Goal: Information Seeking & Learning: Understand process/instructions

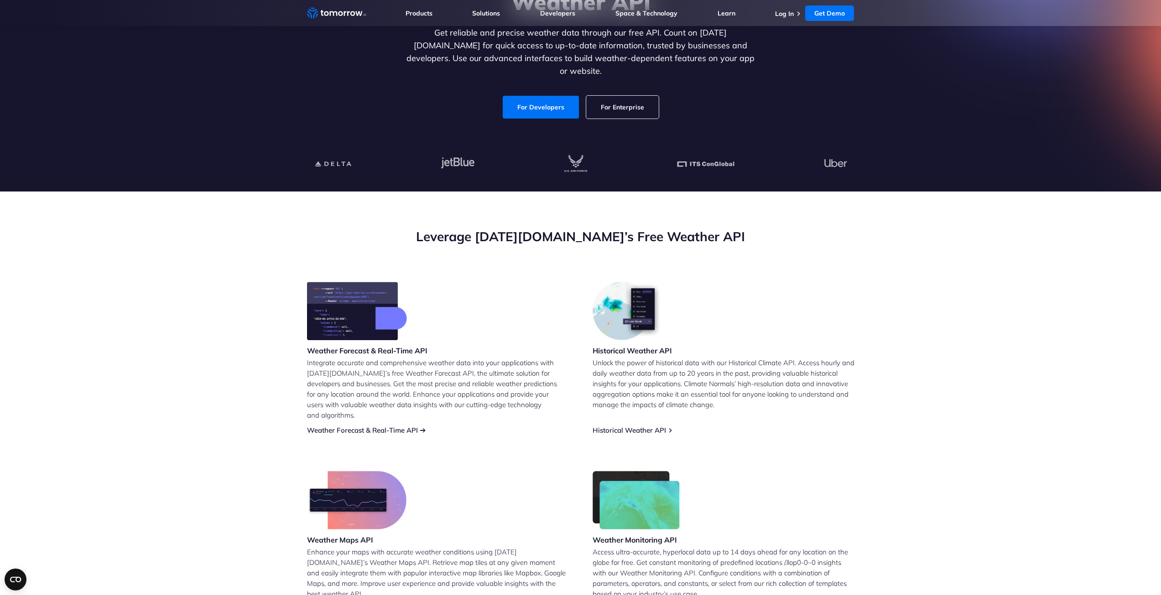
click at [393, 426] on link "Weather Forecast & Real-Time API" at bounding box center [362, 430] width 111 height 9
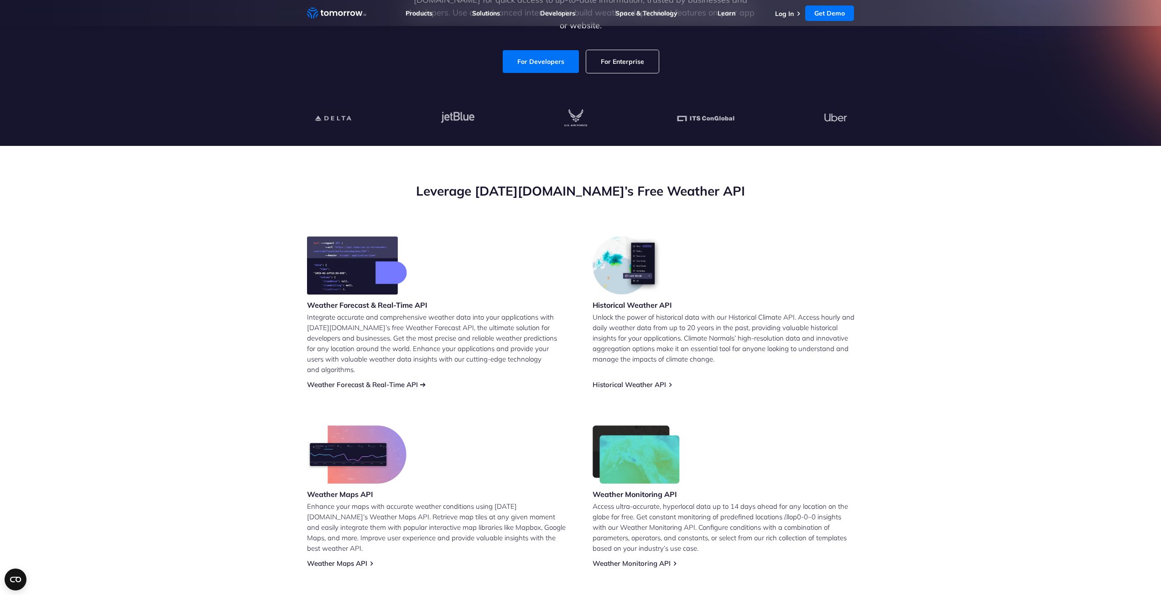
click at [381, 381] on link "Weather Forecast & Real-Time API" at bounding box center [362, 385] width 111 height 9
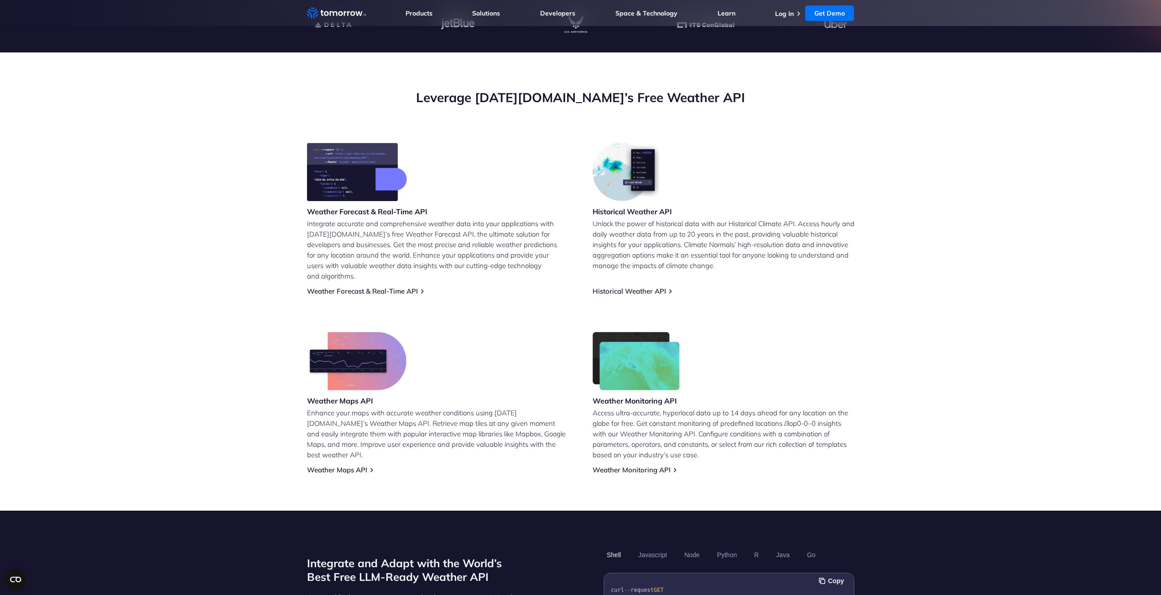
scroll to position [274, 0]
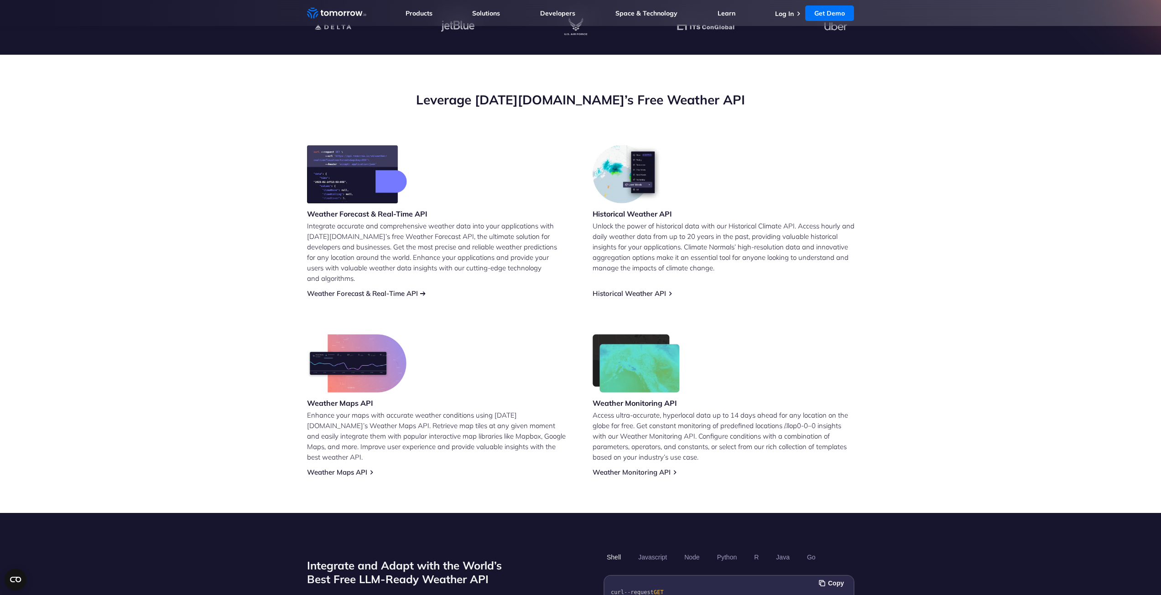
click at [418, 289] on link "Weather Forecast & Real-Time API" at bounding box center [362, 293] width 111 height 9
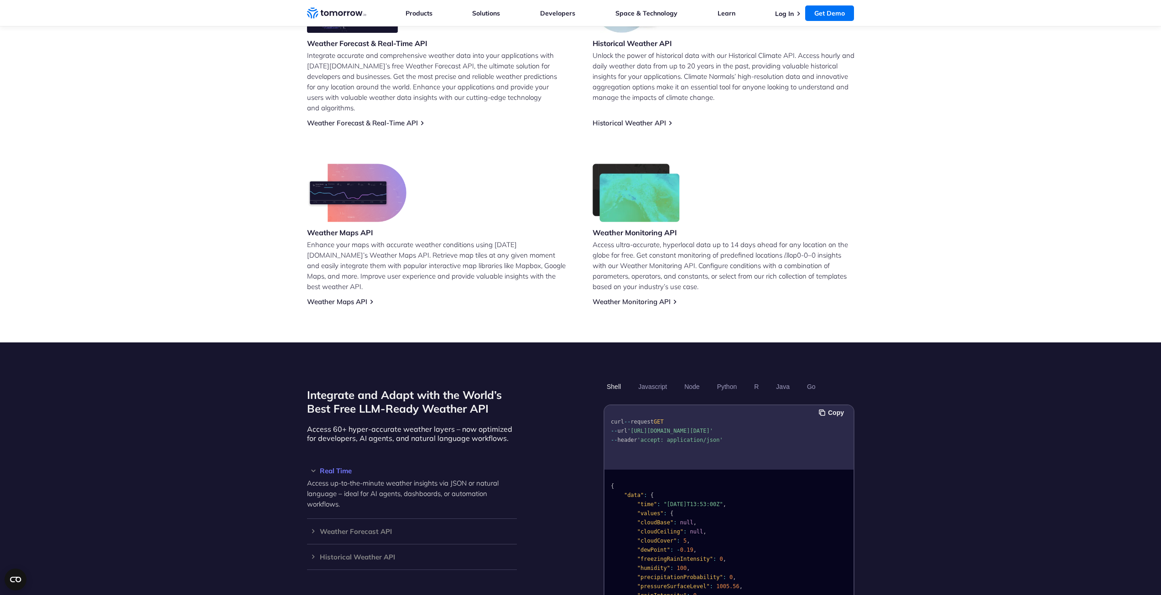
scroll to position [320, 0]
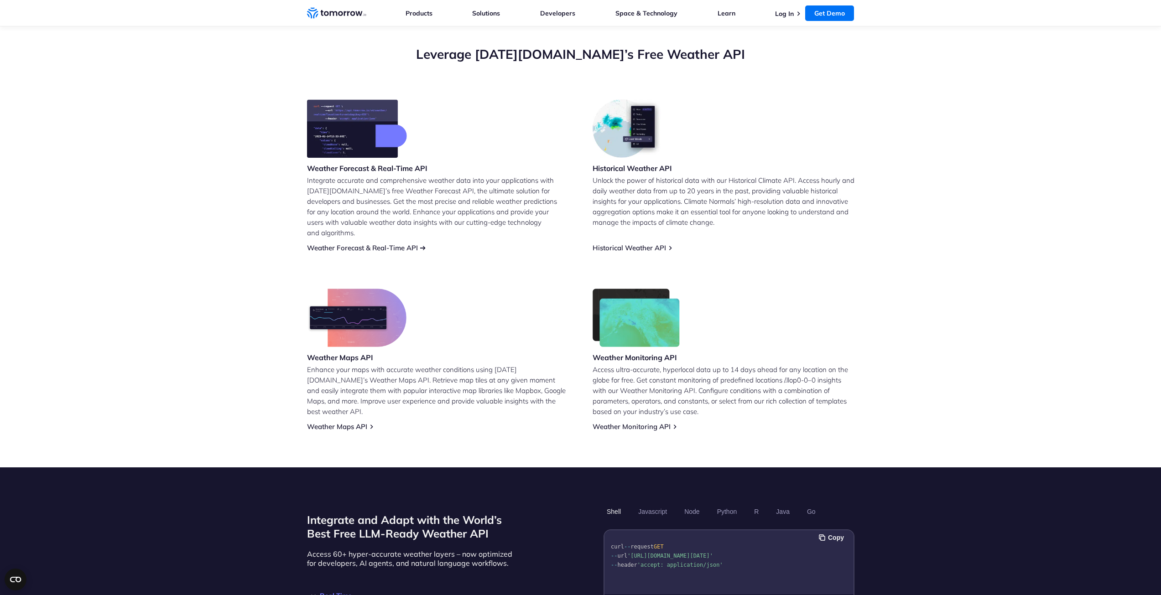
click at [388, 244] on link "Weather Forecast & Real-Time API" at bounding box center [362, 248] width 111 height 9
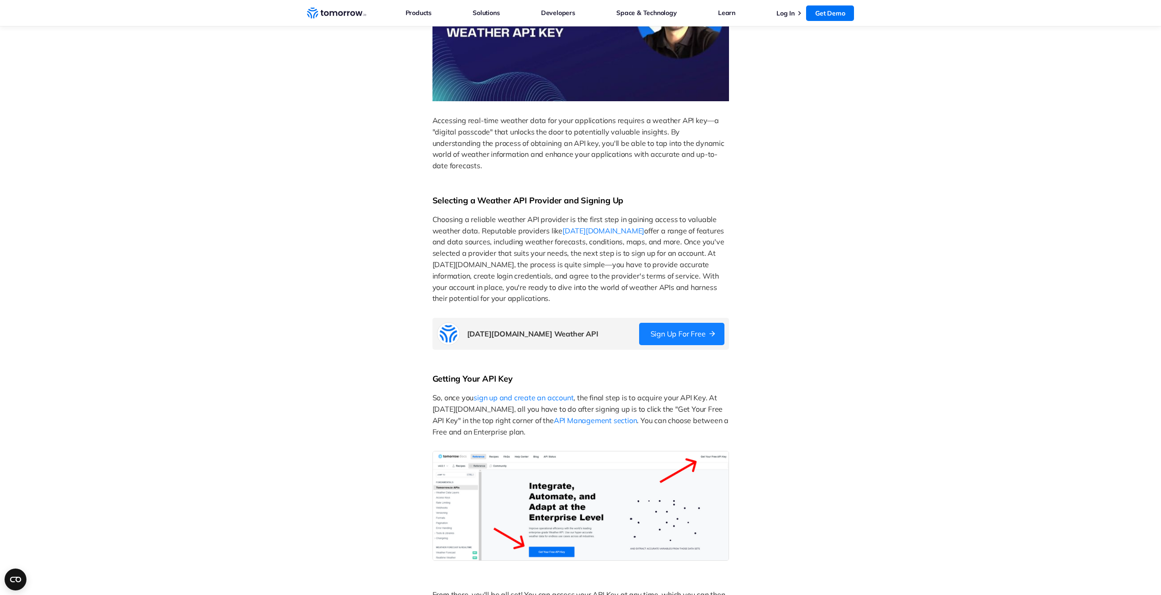
scroll to position [319, 0]
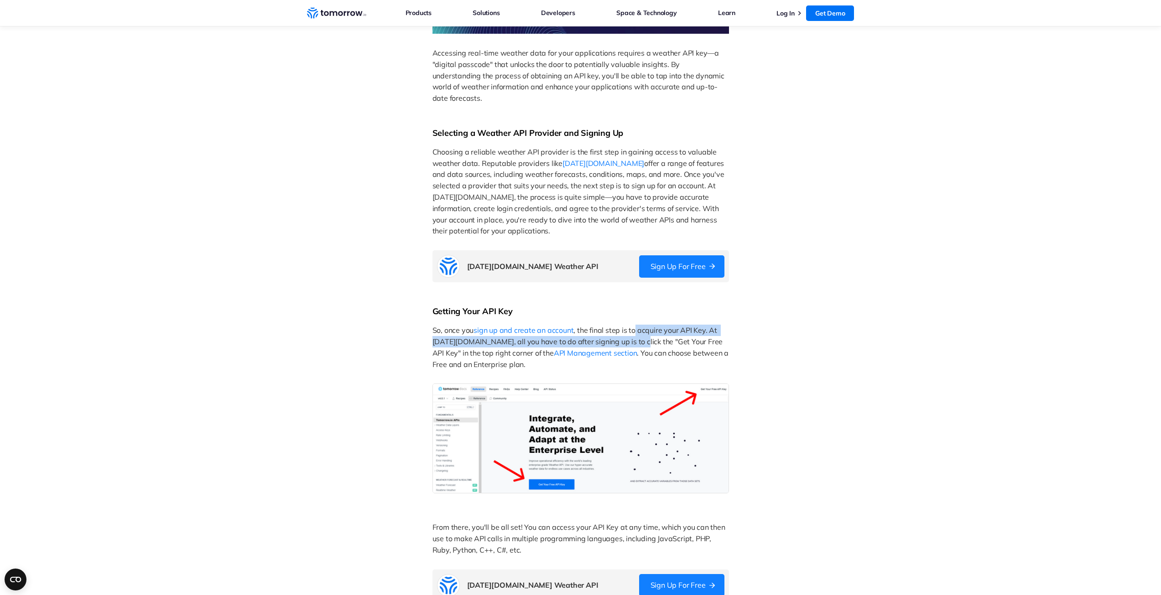
drag, startPoint x: 634, startPoint y: 333, endPoint x: 629, endPoint y: 347, distance: 14.7
click at [629, 347] on p "So, once you sign up and create an account , the final step is to acquire your …" at bounding box center [581, 347] width 297 height 45
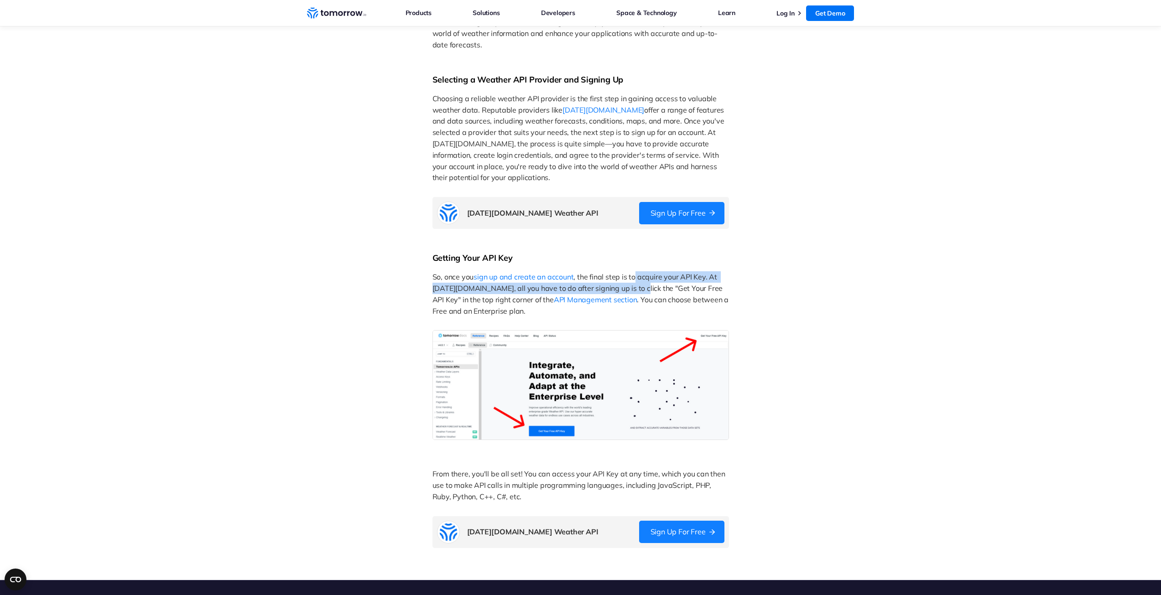
scroll to position [456, 0]
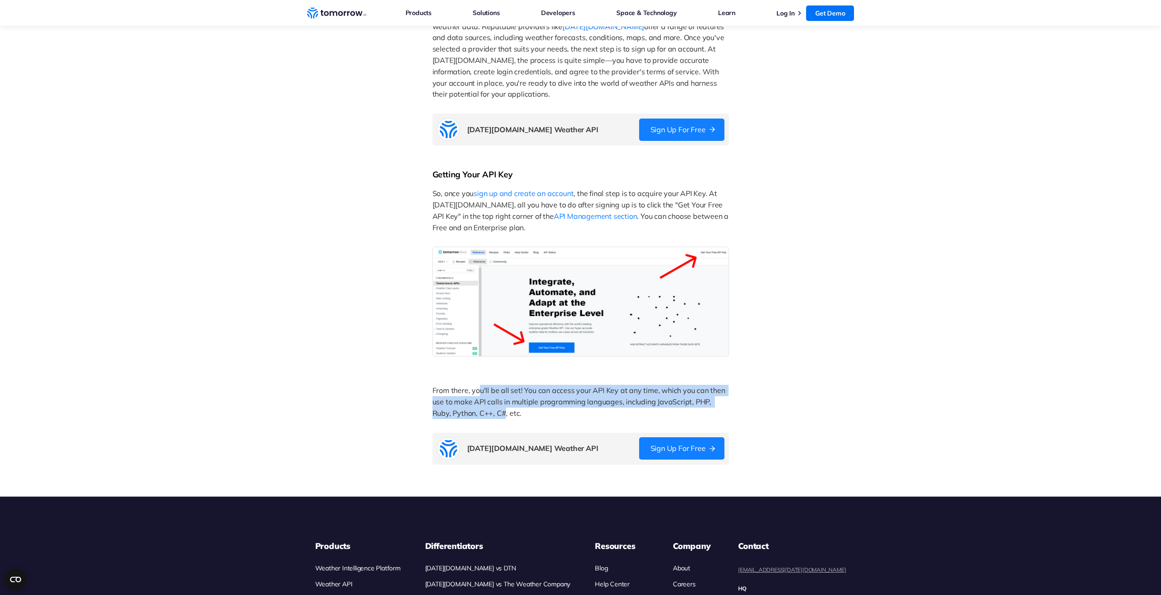
drag, startPoint x: 480, startPoint y: 394, endPoint x: 485, endPoint y: 409, distance: 15.9
click at [485, 409] on span "From there, you'll be all set! You can access your API Key at any time, which y…" at bounding box center [580, 402] width 295 height 32
click at [685, 448] on link "Sign Up for Free" at bounding box center [681, 449] width 85 height 22
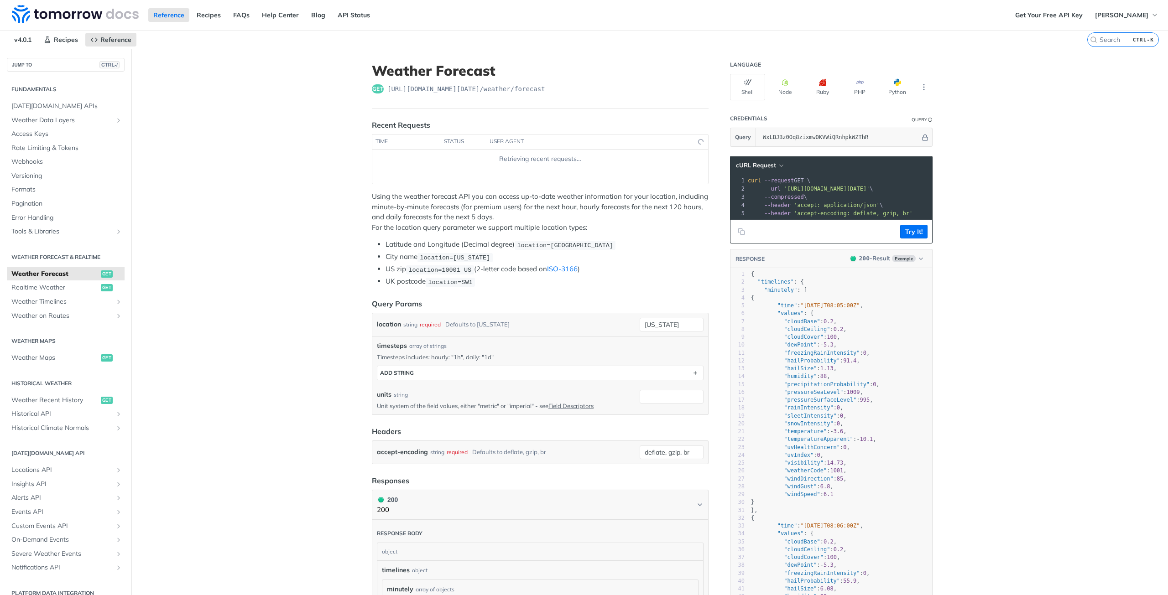
click at [101, 276] on span "get" at bounding box center [107, 274] width 12 height 7
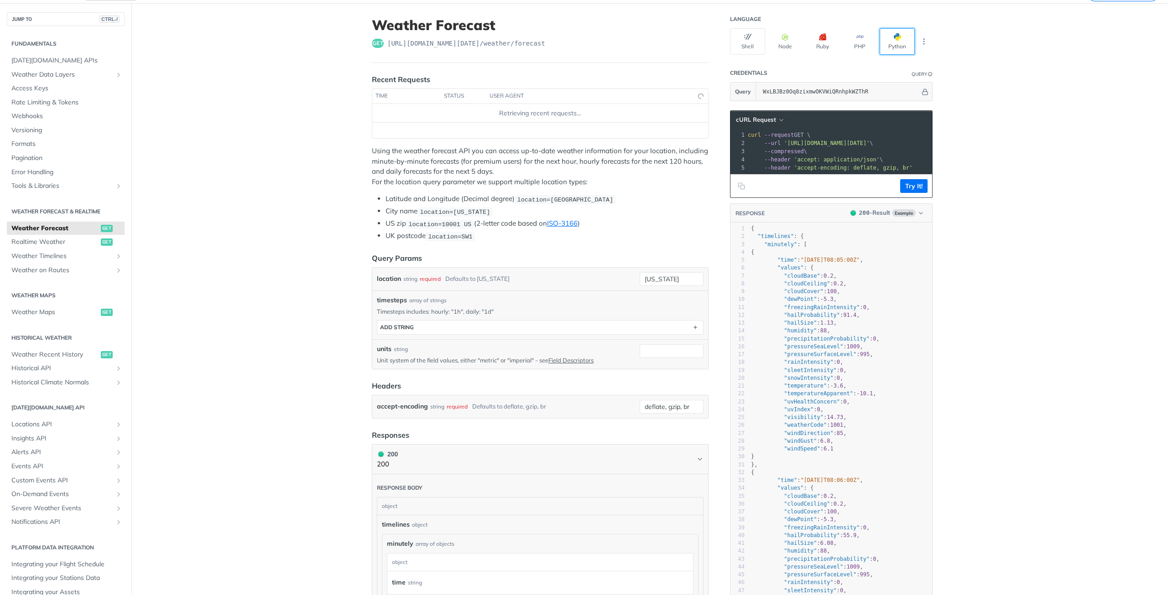
click at [900, 41] on button "Python" at bounding box center [897, 41] width 35 height 26
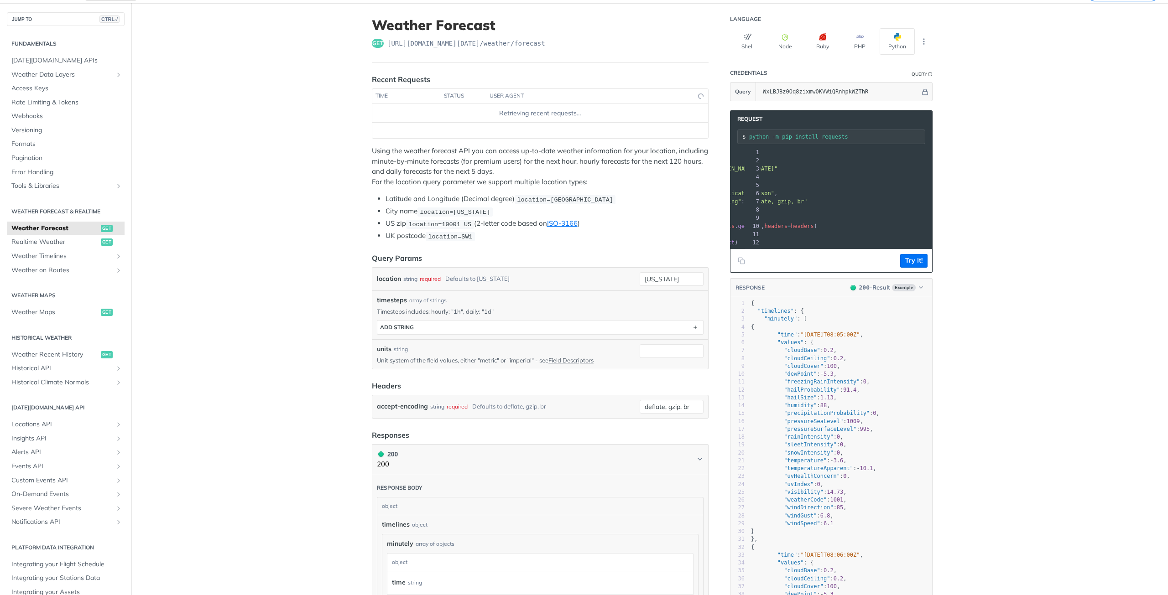
scroll to position [0, 69]
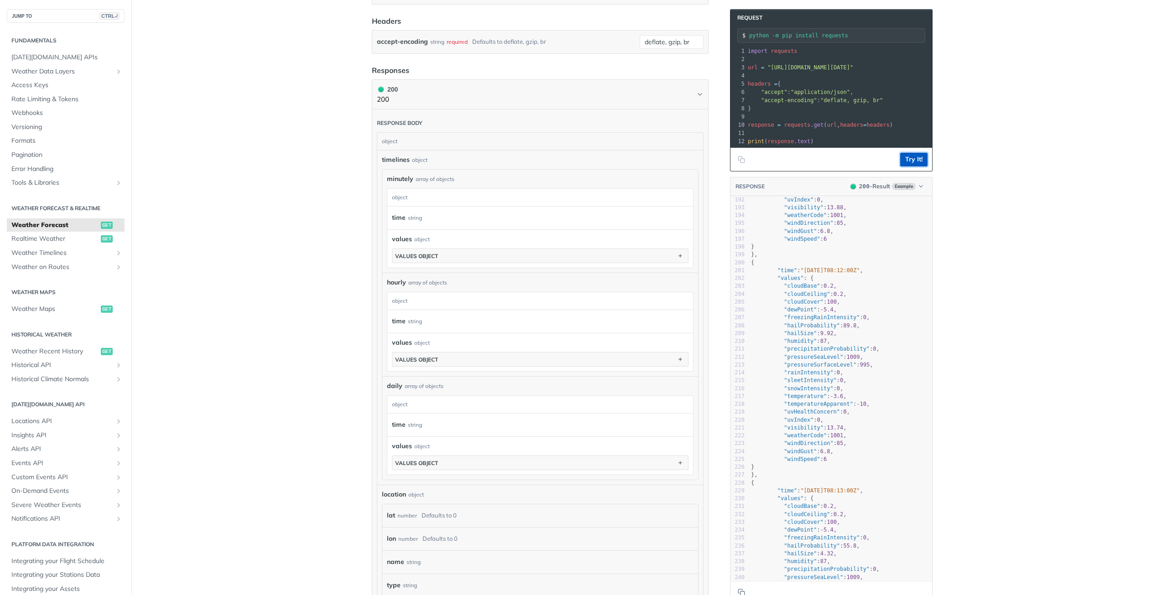
click at [902, 167] on button "Try It!" at bounding box center [913, 160] width 27 height 14
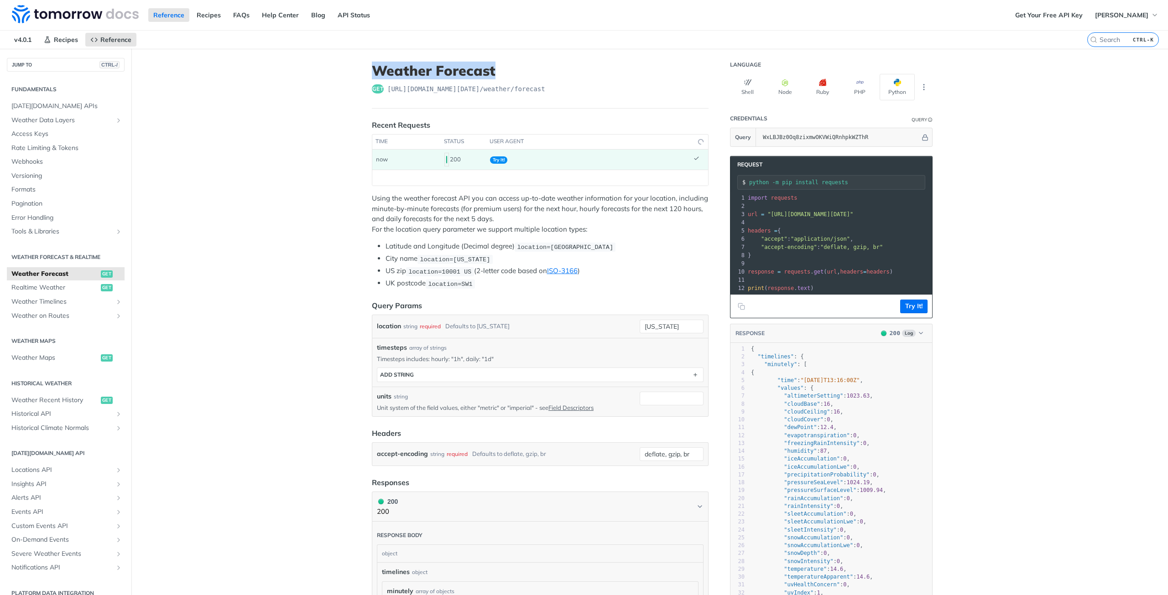
drag, startPoint x: 496, startPoint y: 74, endPoint x: 352, endPoint y: 62, distance: 145.2
copy h1 "Weather Forecast"
click at [38, 292] on span "Realtime Weather" at bounding box center [54, 287] width 87 height 9
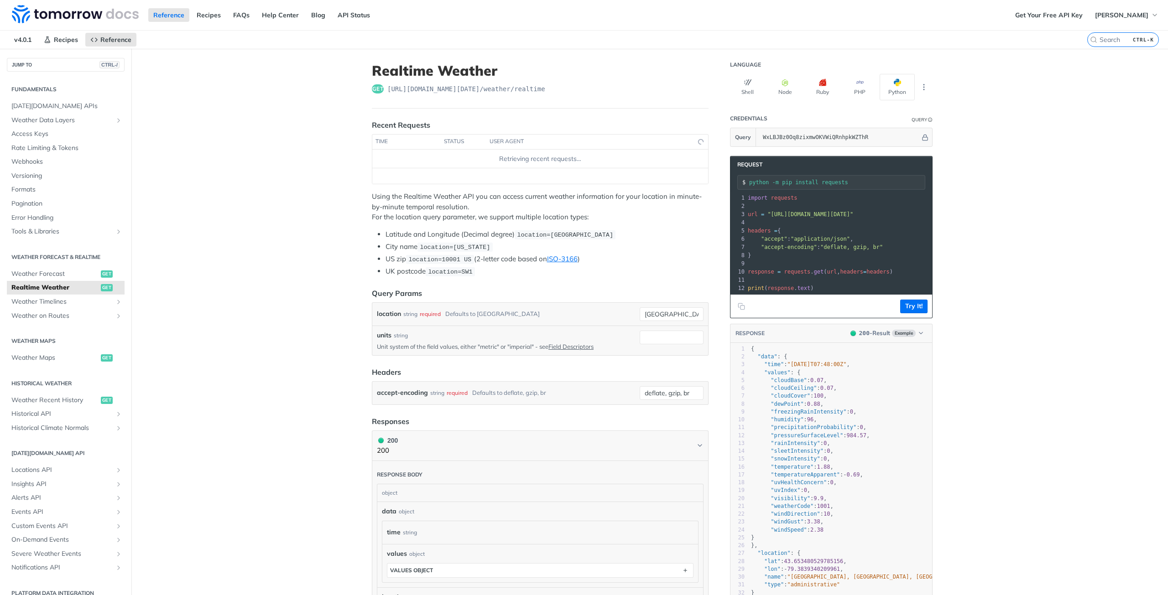
click at [897, 306] on footer "Try It!" at bounding box center [831, 306] width 202 height 23
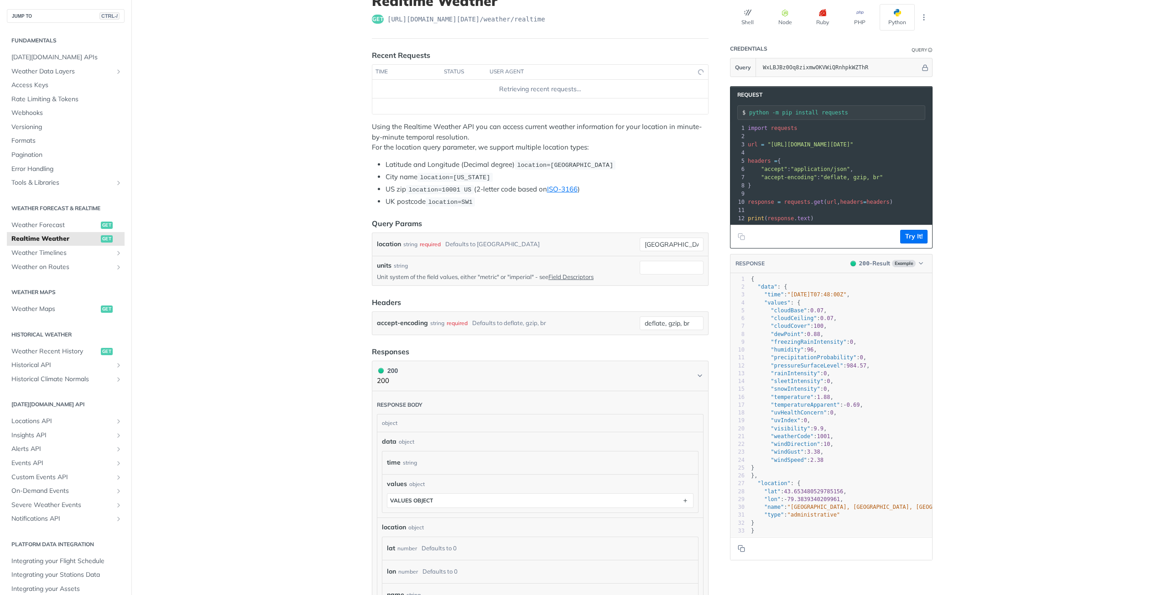
scroll to position [46, 0]
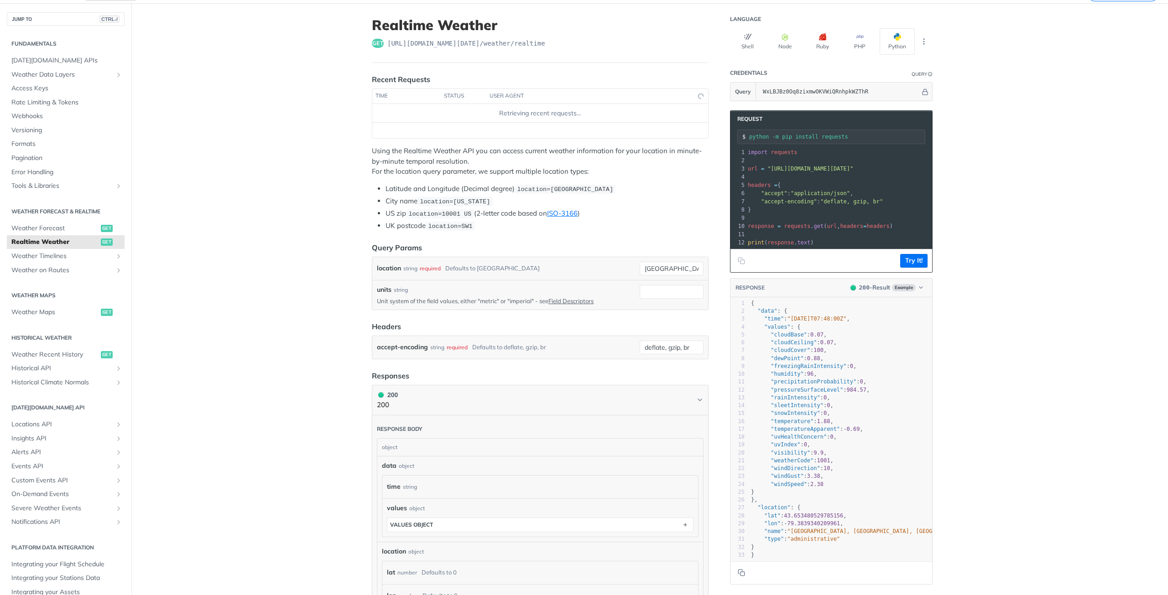
click at [698, 99] on div "Loading Loading…" at bounding box center [700, 96] width 5 height 5
click at [835, 173] on pre "​" at bounding box center [910, 177] width 329 height 8
click at [833, 169] on span ""https://api.tomorrow.io/v4/weather/realtime?location=toronto&apikey=WxLBJBz0Oq…" at bounding box center [810, 169] width 86 height 6
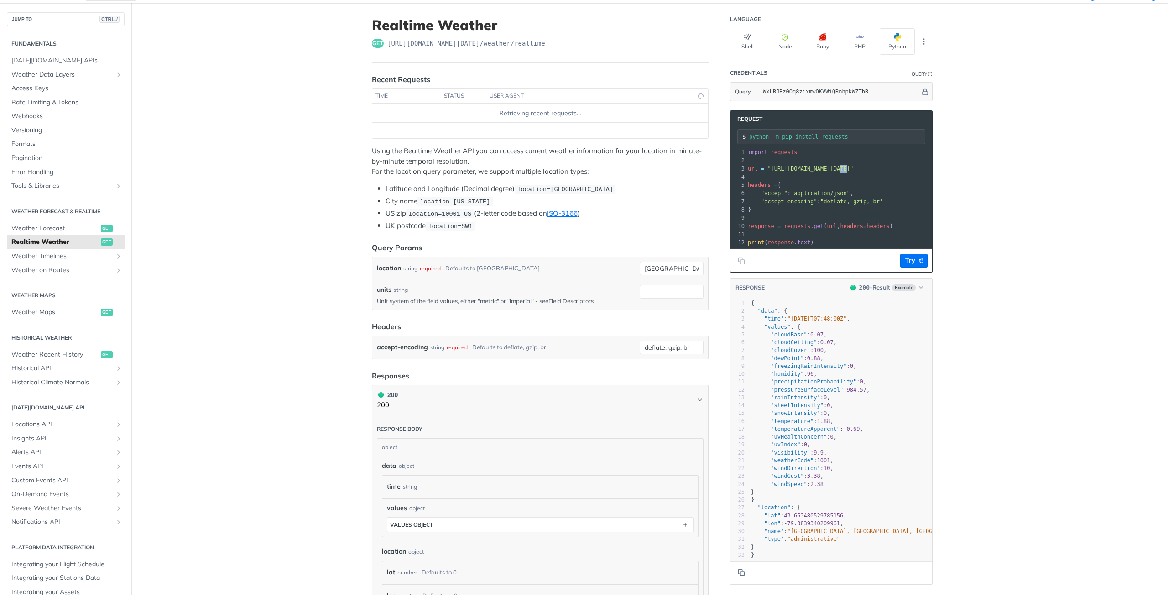
click at [833, 169] on span ""https://api.tomorrow.io/v4/weather/realtime?location=toronto&apikey=WxLBJBz0Oq…" at bounding box center [810, 169] width 86 height 6
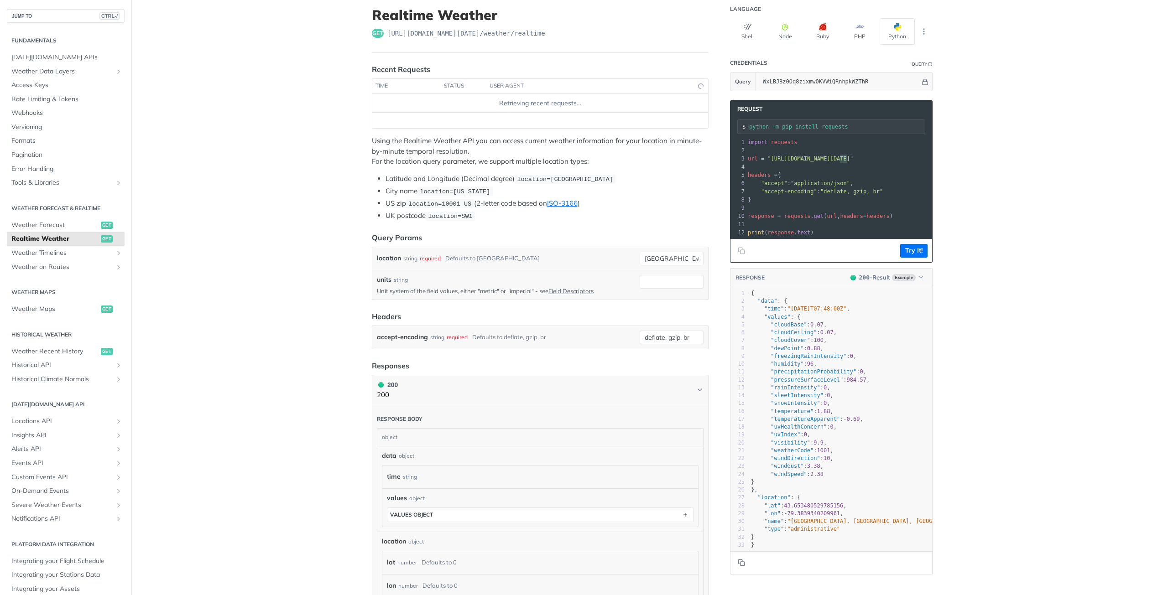
scroll to position [0, 0]
